Goal: Check status: Check status

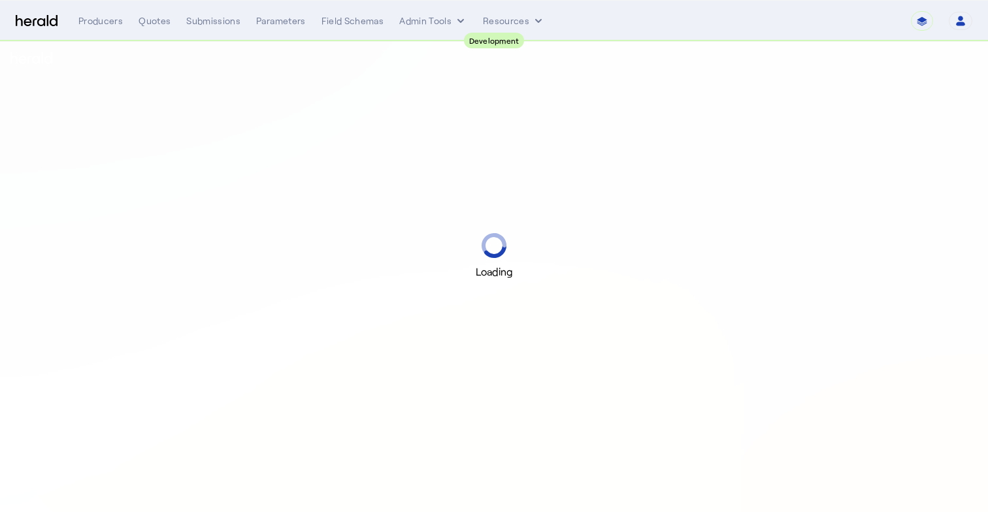
select select "pfm_2v8p_herald_api"
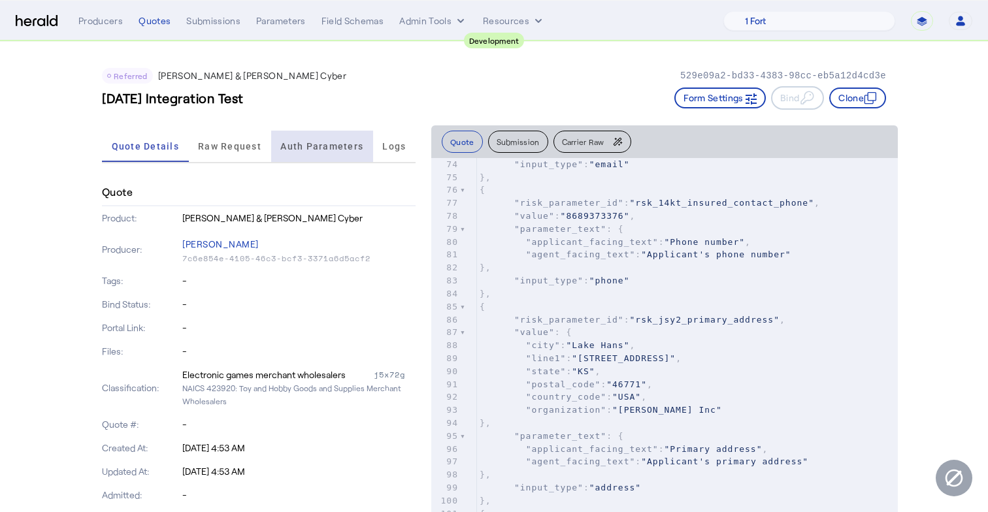
click at [332, 156] on span "Auth Parameters" at bounding box center [321, 146] width 83 height 31
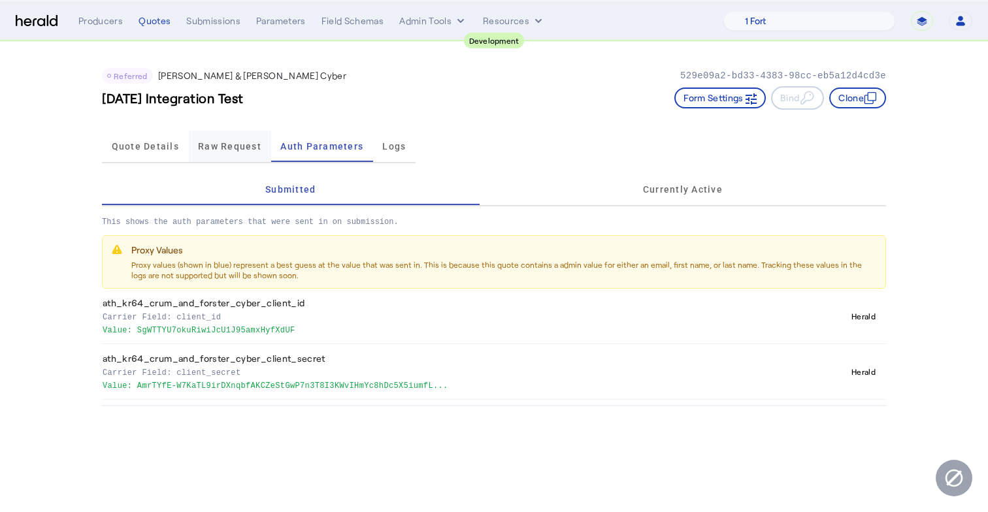
click at [252, 151] on span "Raw Request" at bounding box center [229, 146] width 63 height 9
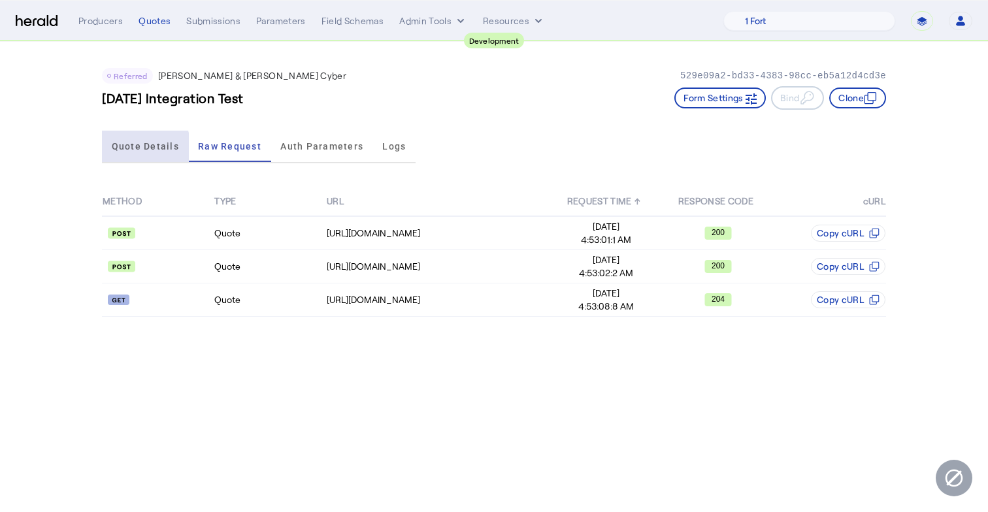
click at [144, 150] on span "Quote Details" at bounding box center [145, 146] width 67 height 9
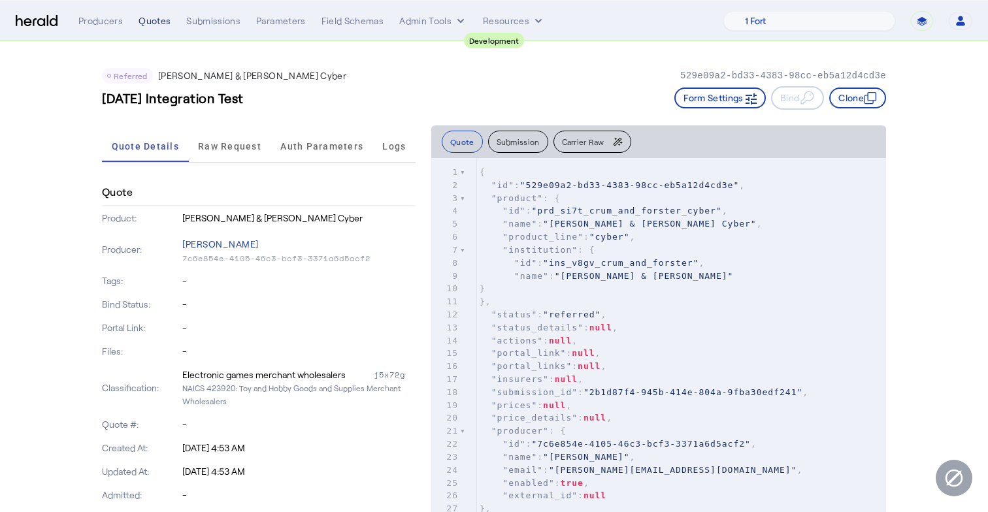
click at [147, 24] on div "Quotes" at bounding box center [155, 20] width 32 height 13
